Goal: Task Accomplishment & Management: Use online tool/utility

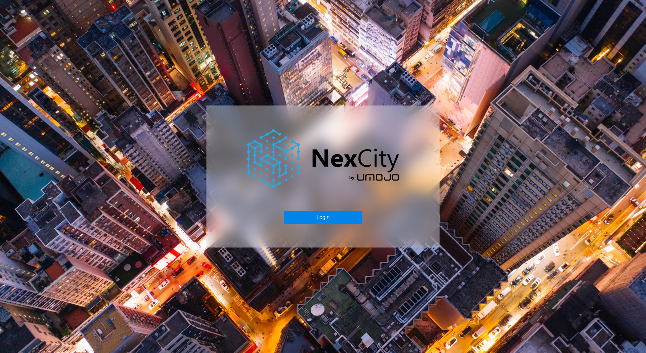
click at [316, 220] on button "Login" at bounding box center [322, 217] width 77 height 13
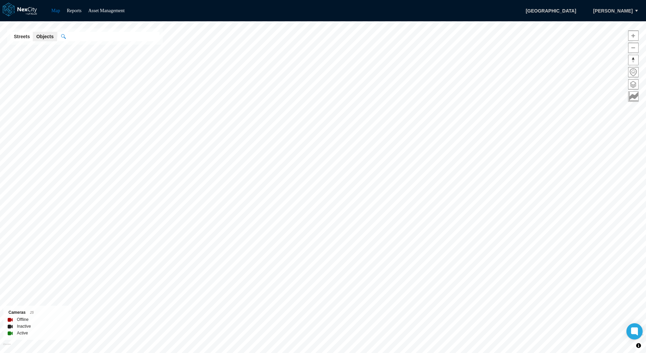
click at [621, 10] on button "[PERSON_NAME]" at bounding box center [613, 10] width 54 height 11
click at [621, 10] on span "[PERSON_NAME]" at bounding box center [613, 10] width 40 height 7
click at [572, 9] on span "[GEOGRAPHIC_DATA]" at bounding box center [550, 10] width 65 height 11
click at [106, 10] on link "Asset Management" at bounding box center [106, 10] width 36 height 5
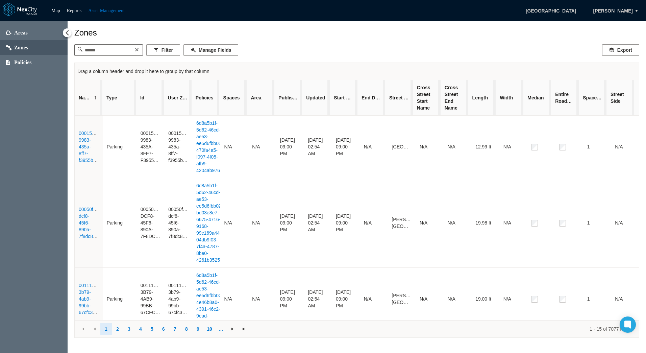
click at [140, 51] on button at bounding box center [136, 49] width 7 height 7
click at [618, 49] on button "Export" at bounding box center [620, 49] width 37 height 11
click at [439, 33] on div "Zones" at bounding box center [356, 32] width 565 height 9
click at [26, 62] on span "Policies" at bounding box center [23, 62] width 18 height 7
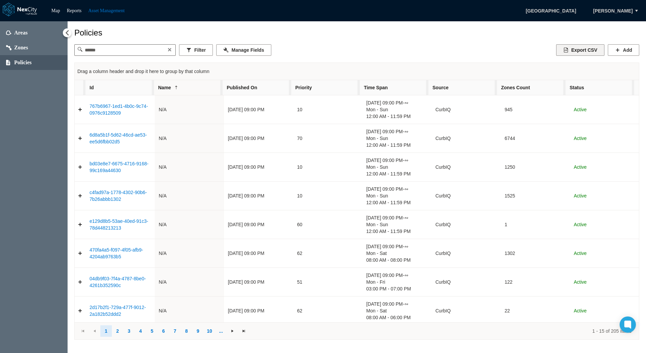
click at [588, 51] on button "Export CSV" at bounding box center [580, 49] width 48 height 11
click at [349, 32] on div "Policies" at bounding box center [356, 32] width 565 height 9
click at [74, 11] on link "Reports" at bounding box center [74, 10] width 15 height 5
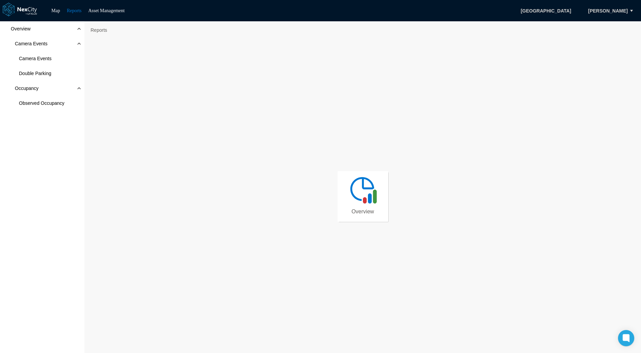
click at [374, 202] on img at bounding box center [362, 189] width 30 height 30
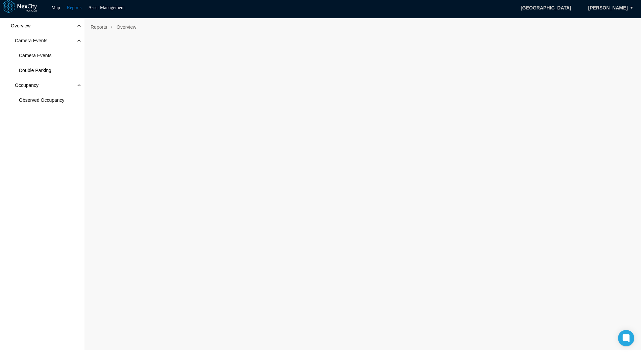
scroll to position [4, 0]
